Goal: Task Accomplishment & Management: Manage account settings

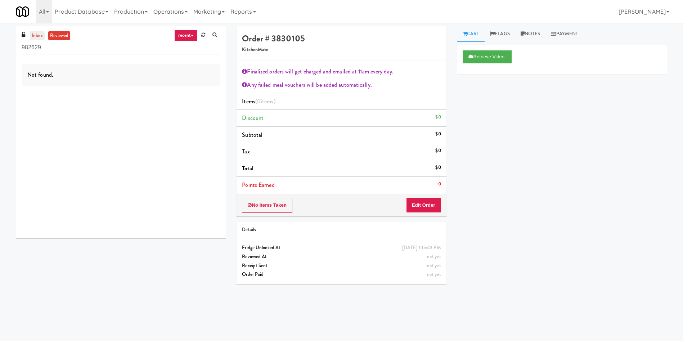
click at [37, 33] on link "inbox" at bounding box center [37, 35] width 15 height 9
drag, startPoint x: 37, startPoint y: 33, endPoint x: 37, endPoint y: 40, distance: 6.8
click at [37, 40] on link "inbox" at bounding box center [37, 35] width 15 height 9
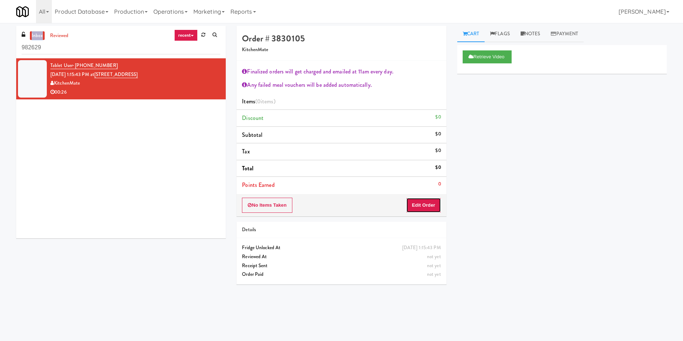
click at [417, 205] on button "Edit Order" at bounding box center [423, 205] width 35 height 15
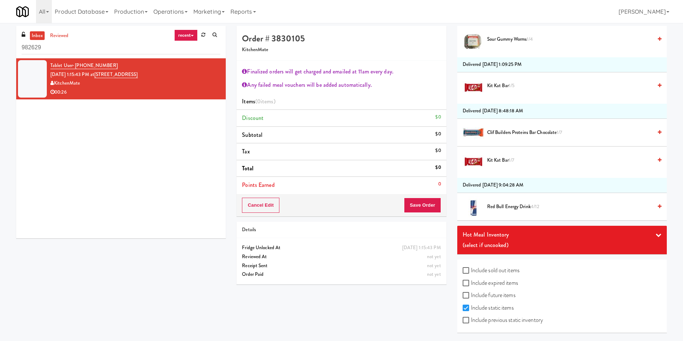
click at [523, 238] on div "Hot Meal Inventory" at bounding box center [562, 234] width 199 height 11
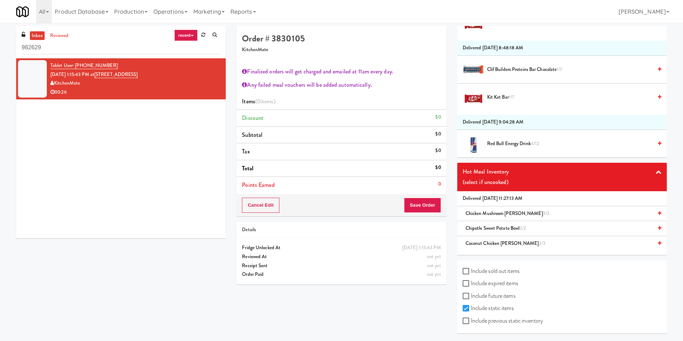
scroll to position [798, 0]
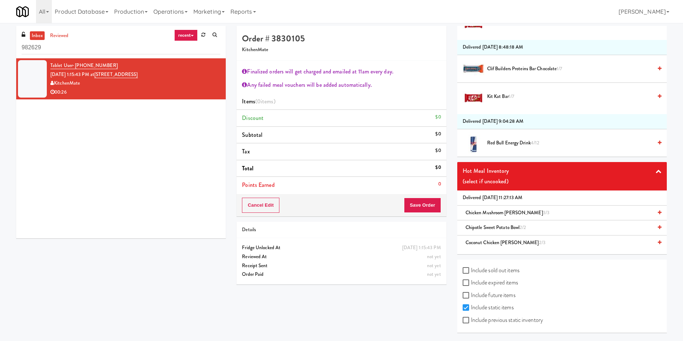
click at [506, 209] on span "Chicken Mushroom [PERSON_NAME] 3/3" at bounding box center [508, 212] width 84 height 7
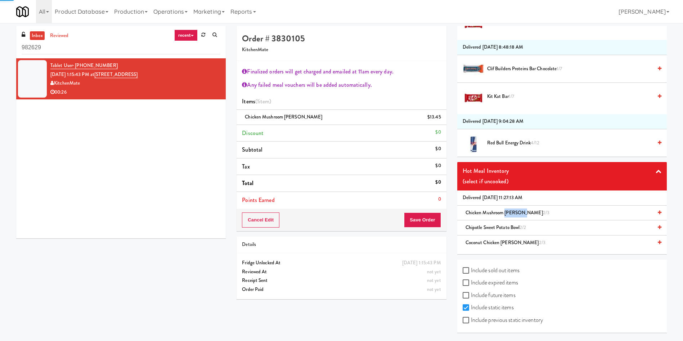
click at [506, 209] on span "Chicken Mushroom [PERSON_NAME] 2/3" at bounding box center [508, 212] width 84 height 7
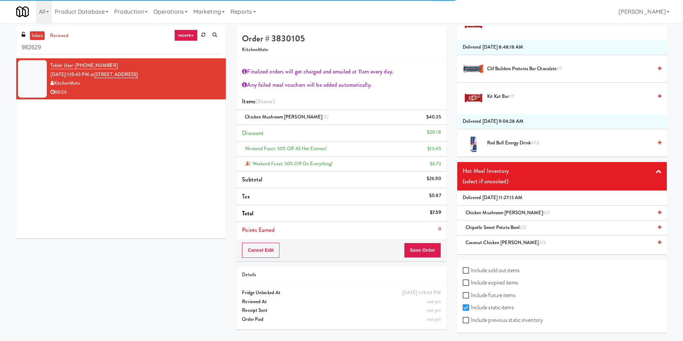
click at [494, 229] on span "Chipotle Sweet Potato Bowl 2/2" at bounding box center [496, 227] width 61 height 7
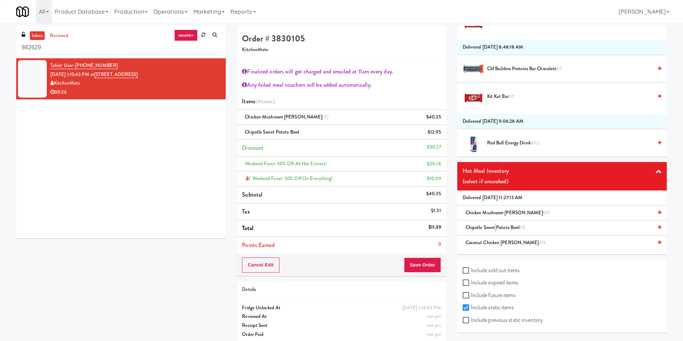
click at [494, 229] on span "Chipotle Sweet Potato Bowl 1/2" at bounding box center [496, 227] width 60 height 7
click at [494, 238] on div "Coconut Chicken [PERSON_NAME] 2/3" at bounding box center [562, 242] width 199 height 9
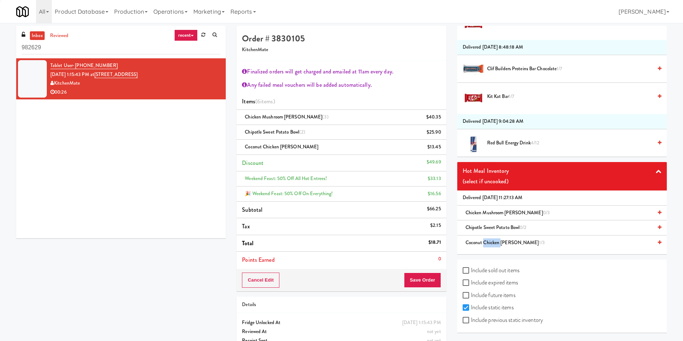
click at [494, 238] on div "Coconut Chicken [PERSON_NAME] 1/3" at bounding box center [562, 242] width 199 height 9
click at [247, 278] on button "Cancel Edit" at bounding box center [260, 280] width 37 height 15
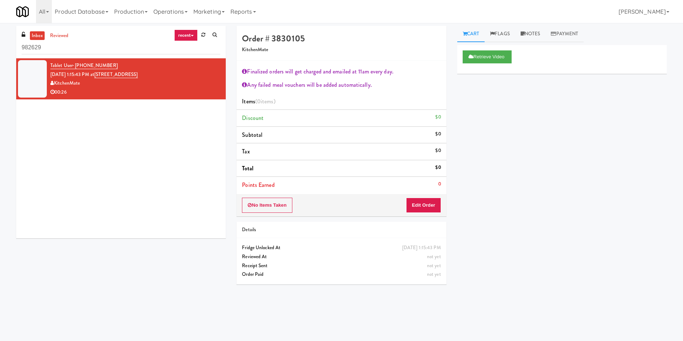
click at [94, 140] on div "Tablet User · (647) 871-3148 [DATE] 1:15:43 PM at [STREET_ADDRESS][GEOGRAPHIC_D…" at bounding box center [121, 148] width 210 height 180
